Goal: Task Accomplishment & Management: Complete application form

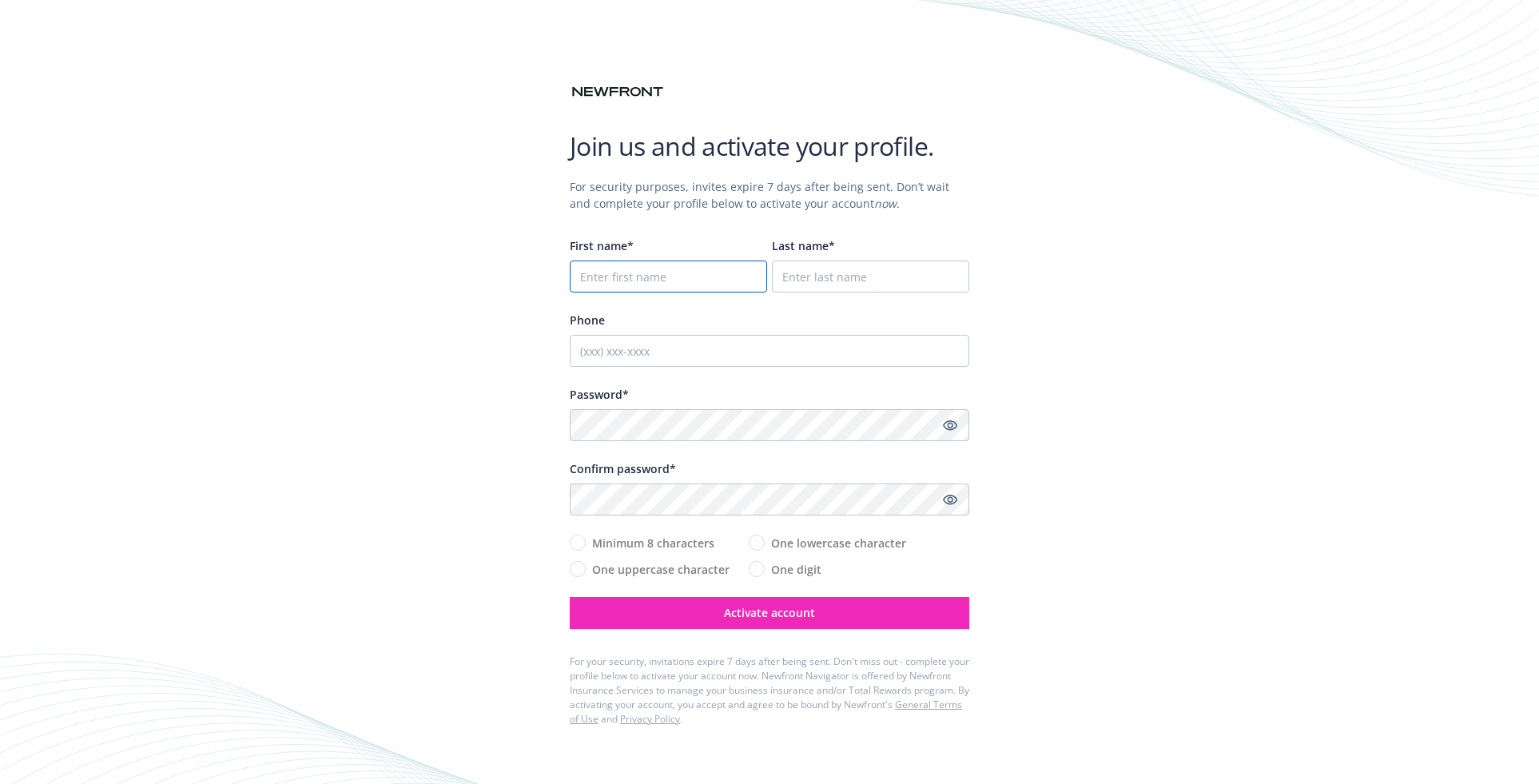
click at [649, 284] on input "First name*" at bounding box center [669, 276] width 198 height 32
click at [648, 274] on input "First name*" at bounding box center [669, 276] width 198 height 32
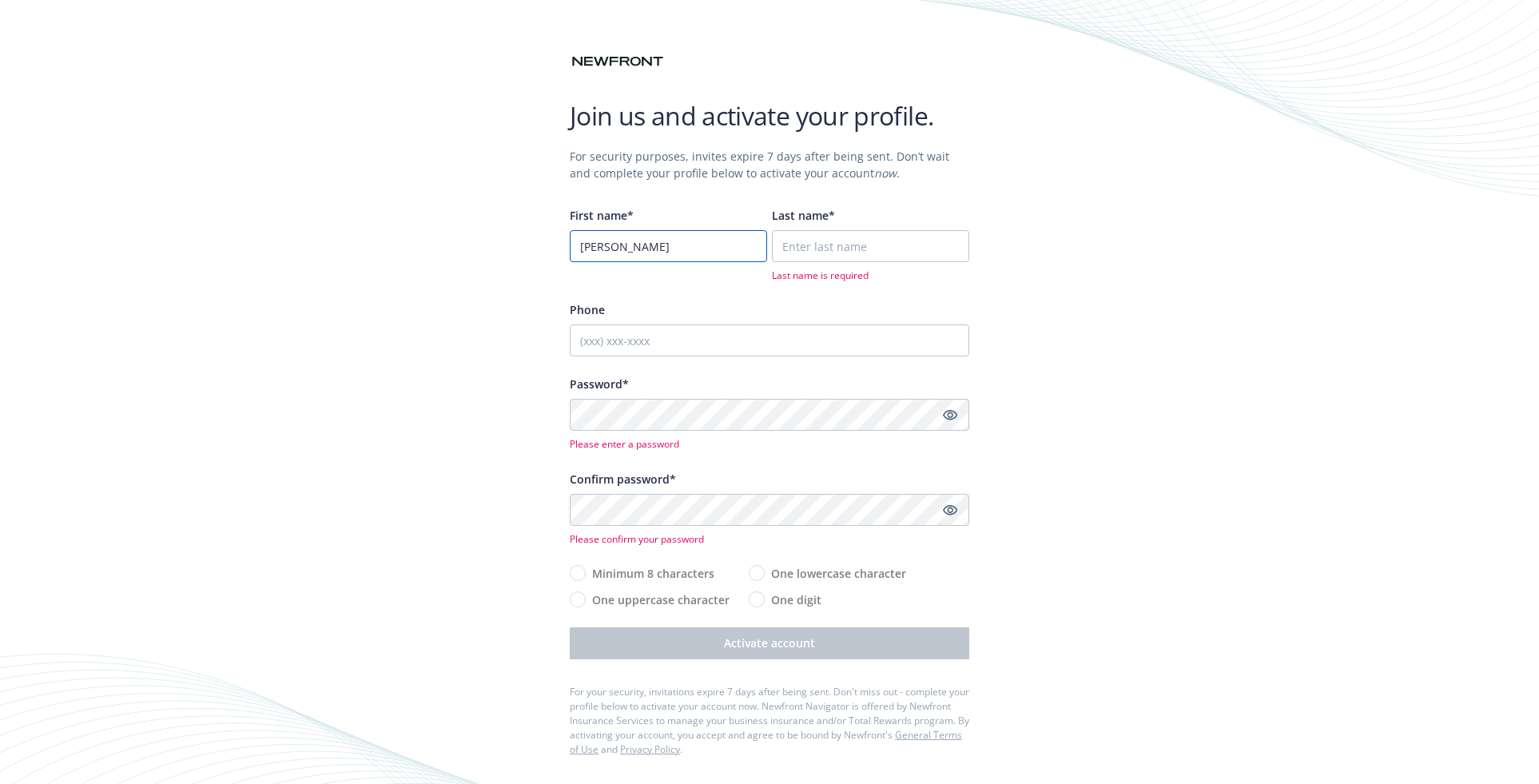
type input "[PERSON_NAME]"
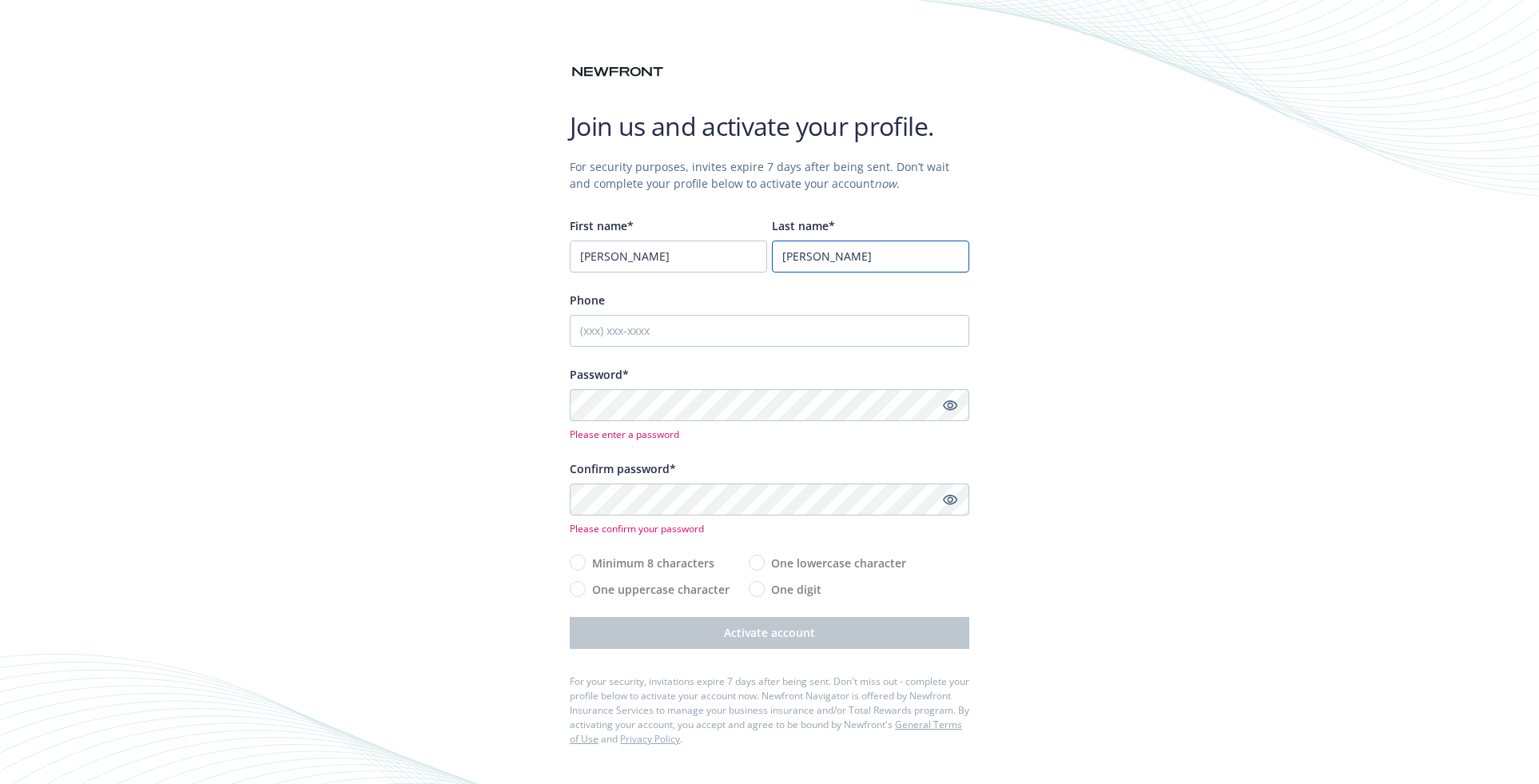
type input "[PERSON_NAME]"
click at [583, 323] on input "Phone" at bounding box center [770, 330] width 400 height 32
type input "6506193395"
click at [376, 58] on div "Join us and activate your profile. For security purposes, invites expire 7 days…" at bounding box center [770, 392] width 1539 height 784
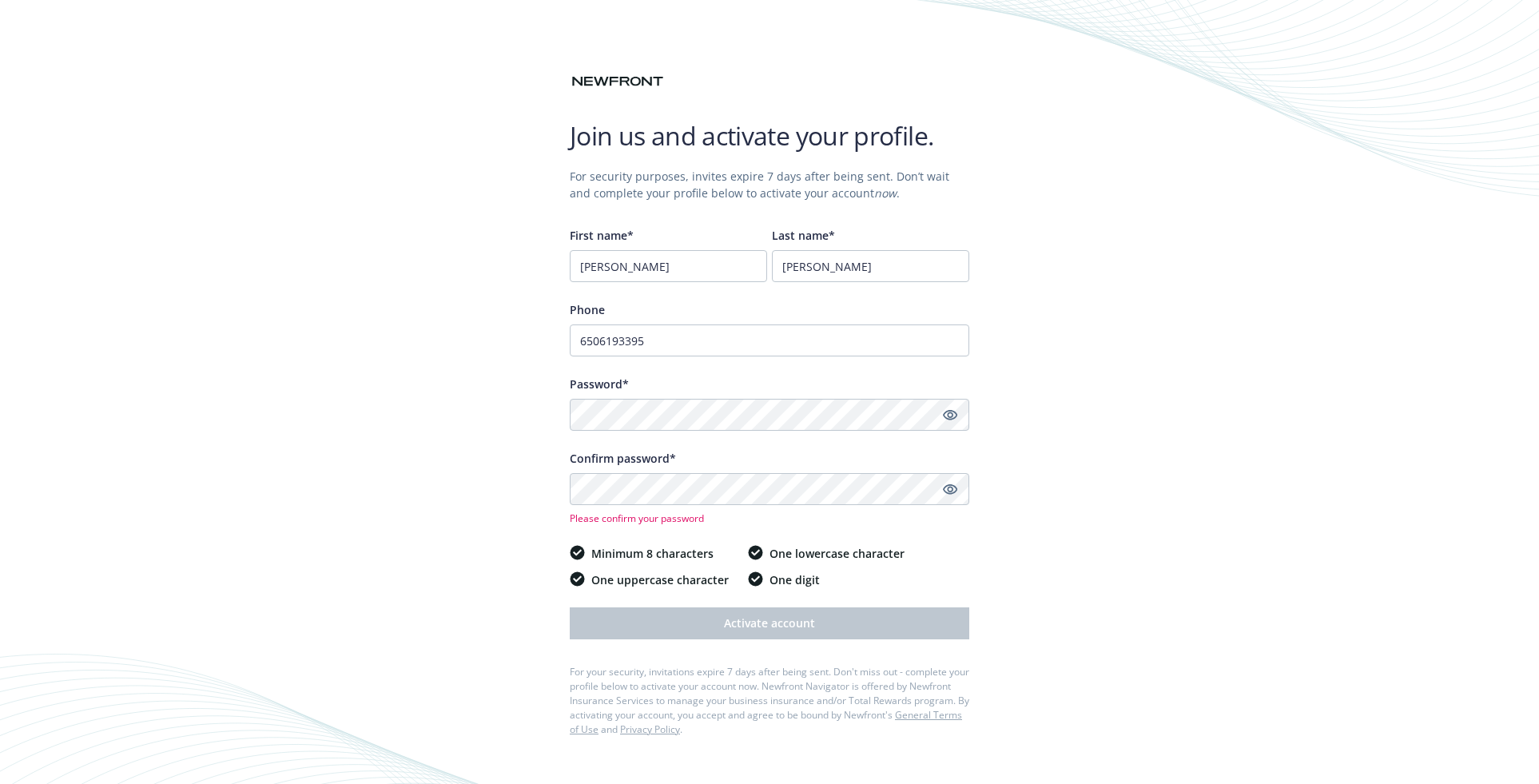
click at [501, 451] on div "Join us and activate your profile. For security purposes, invites expire 7 days…" at bounding box center [770, 392] width 1539 height 784
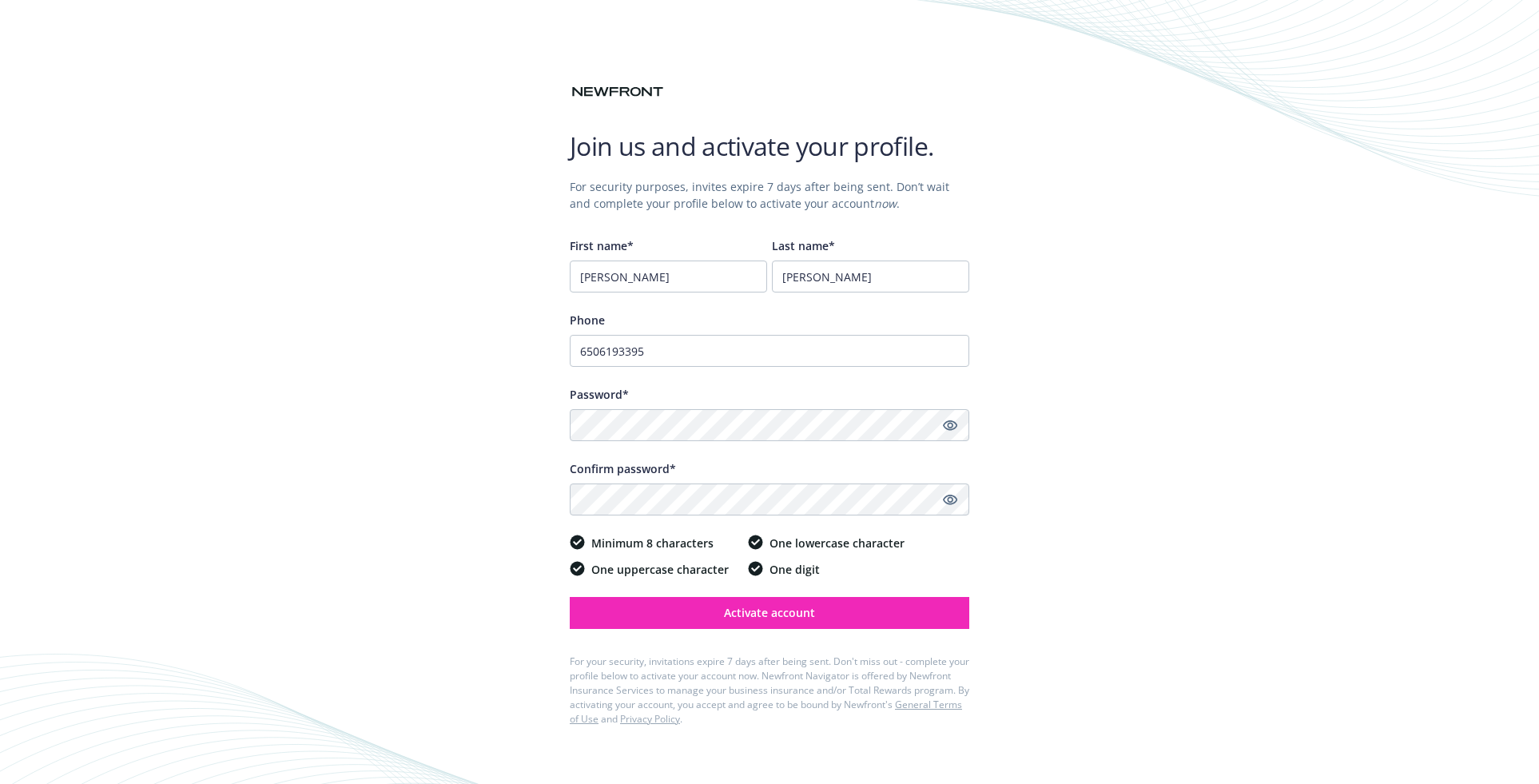
click at [512, 505] on div "Join us and activate your profile. For security purposes, invites expire 7 days…" at bounding box center [770, 392] width 1539 height 784
click at [757, 608] on span "Activate account" at bounding box center [770, 612] width 91 height 16
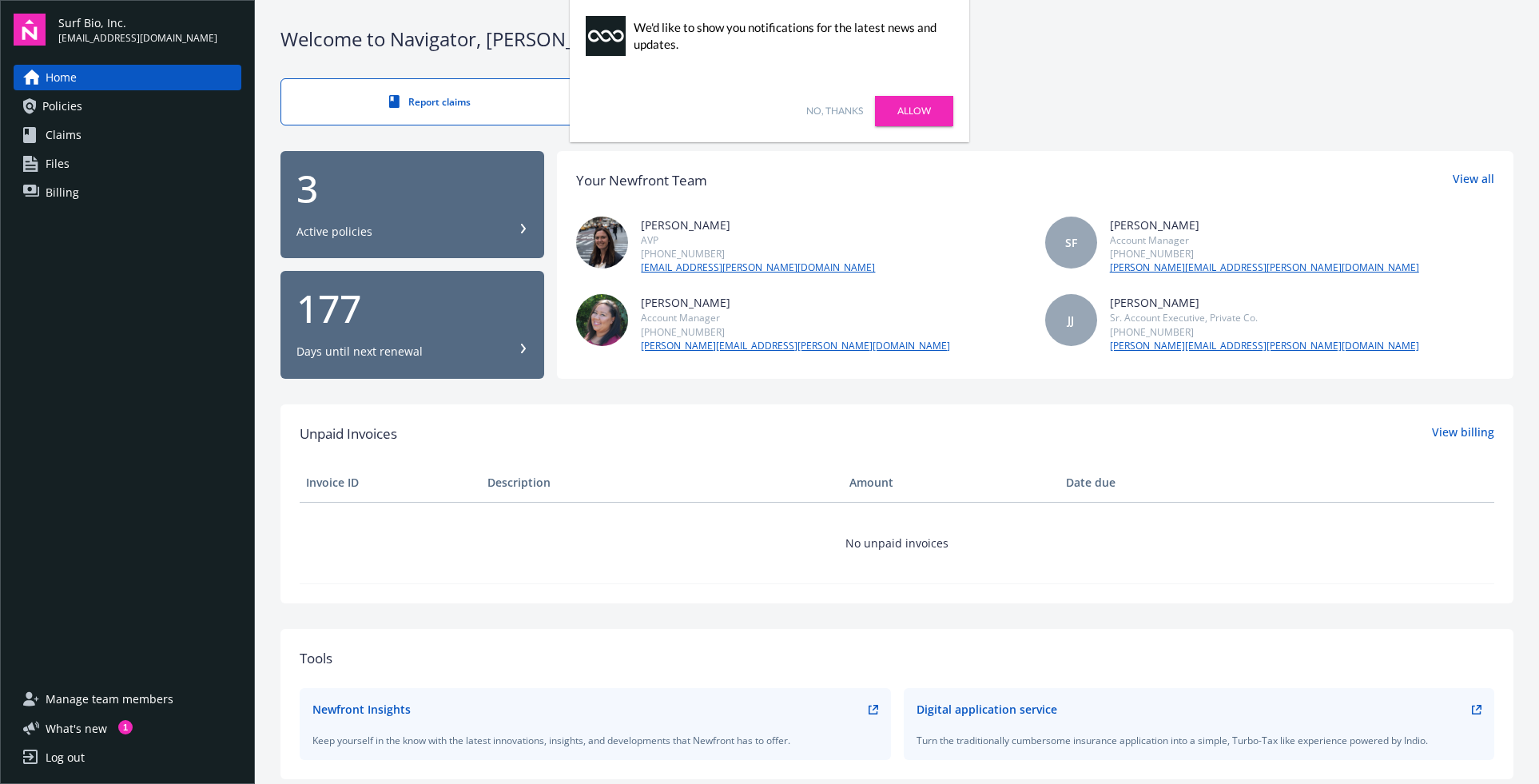
click at [837, 107] on link "No, thanks" at bounding box center [834, 111] width 56 height 15
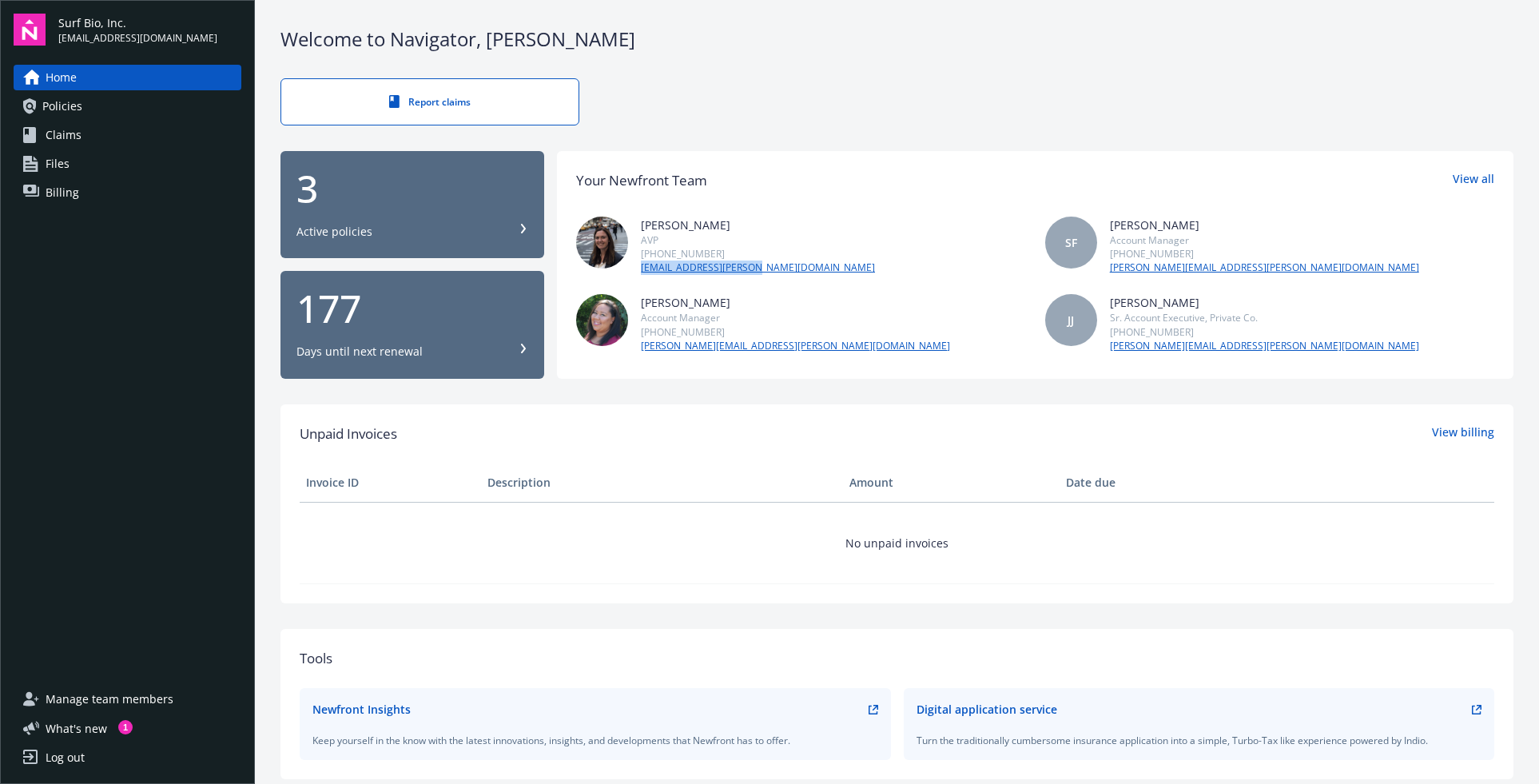
drag, startPoint x: 764, startPoint y: 267, endPoint x: 637, endPoint y: 276, distance: 127.3
click at [637, 276] on div "Coco Hein AVP (650) 488-8570 coco.hein@newfront.com SF Shelly Flores Account Ma…" at bounding box center [1035, 285] width 918 height 137
copy link "coco.hein@newfront.com"
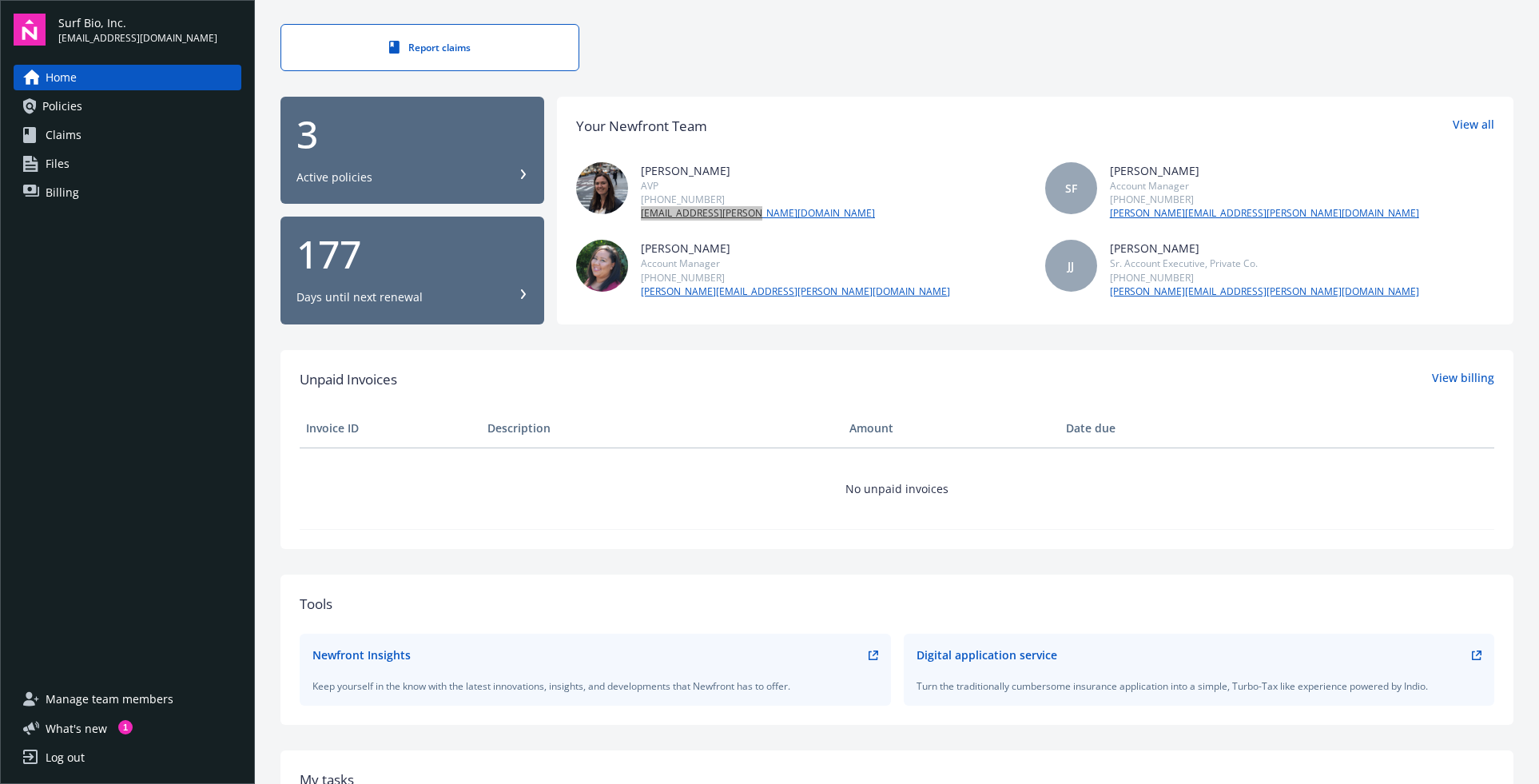
scroll to position [80, 0]
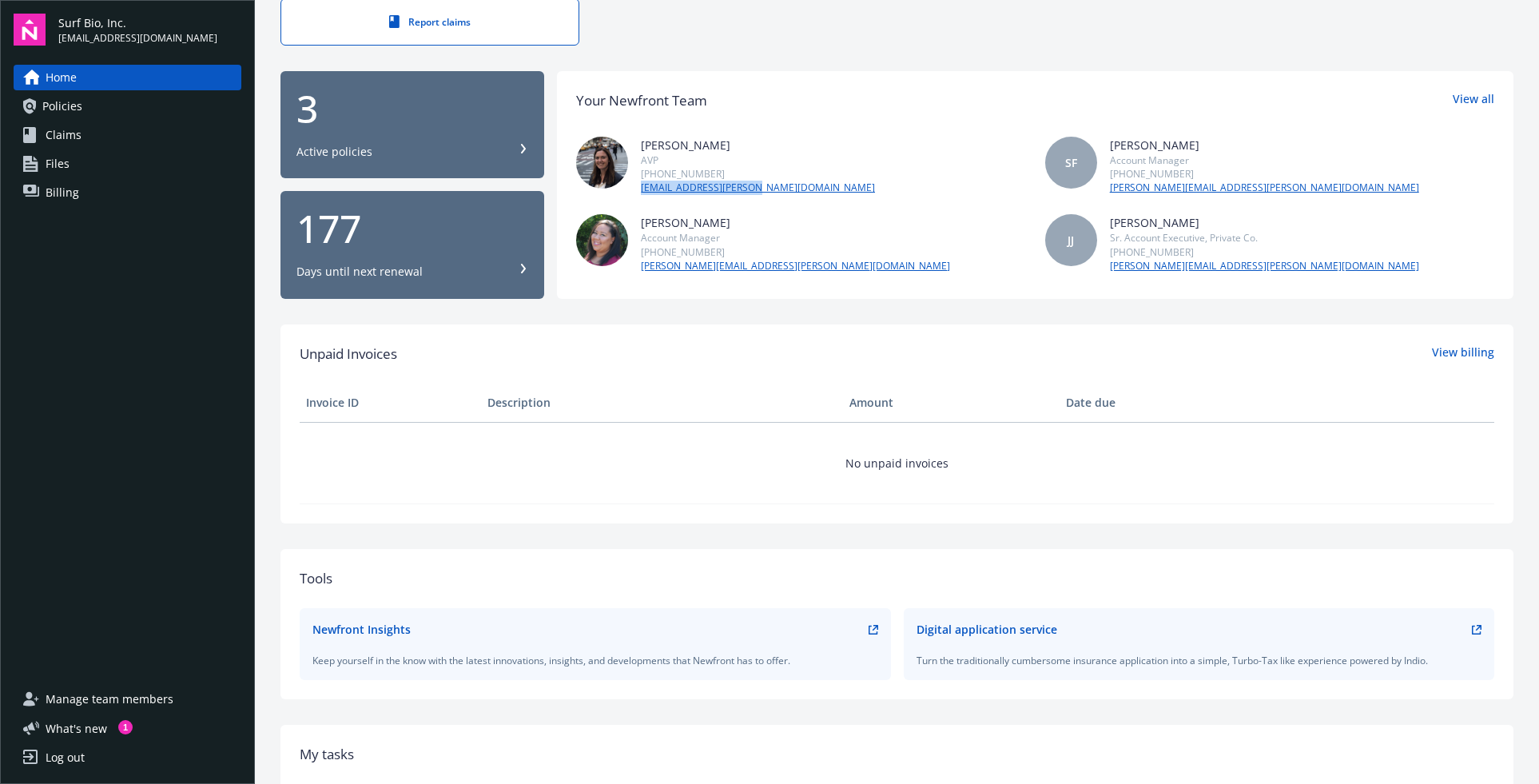
click at [311, 147] on div "Active policies" at bounding box center [335, 152] width 76 height 16
click at [83, 752] on div "Log out" at bounding box center [65, 756] width 39 height 25
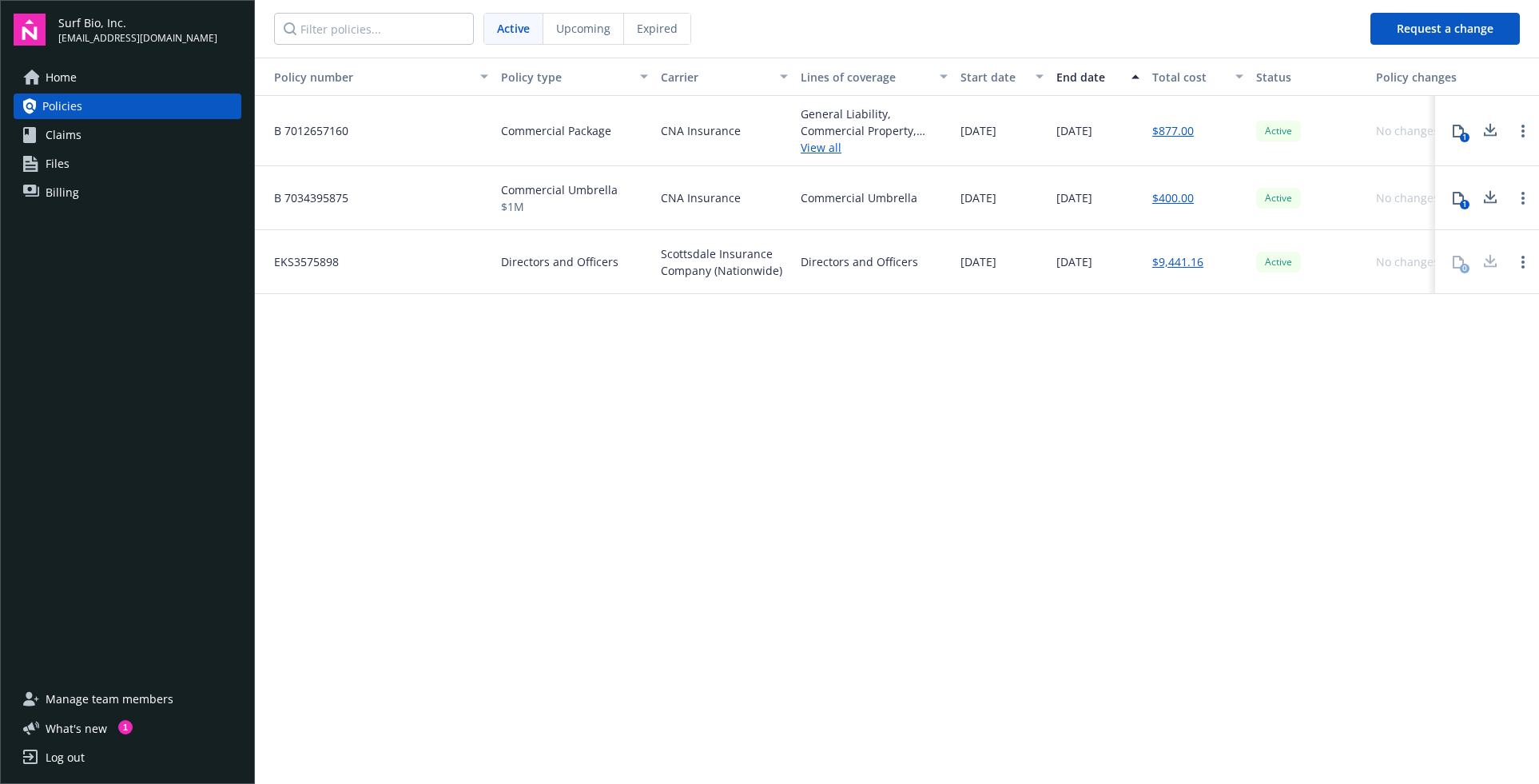
click at [664, 380] on div "Policy number Policy type Carrier Lines of coverage Start date End date Total c…" at bounding box center [897, 419] width 1284 height 724
click at [61, 69] on span "Home" at bounding box center [62, 77] width 31 height 25
